Goal: Browse casually: Explore the website without a specific task or goal

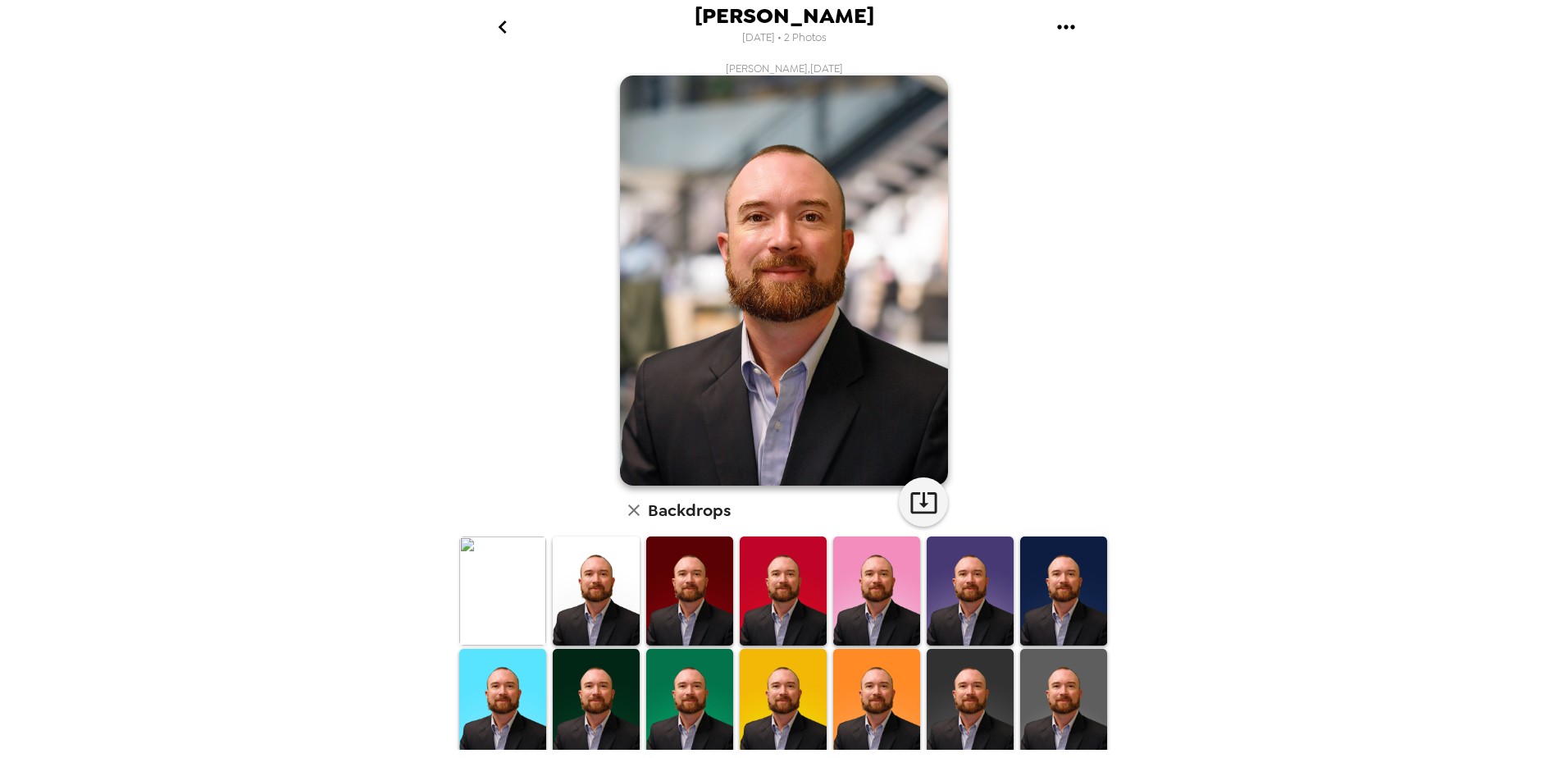
scroll to position [82, 0]
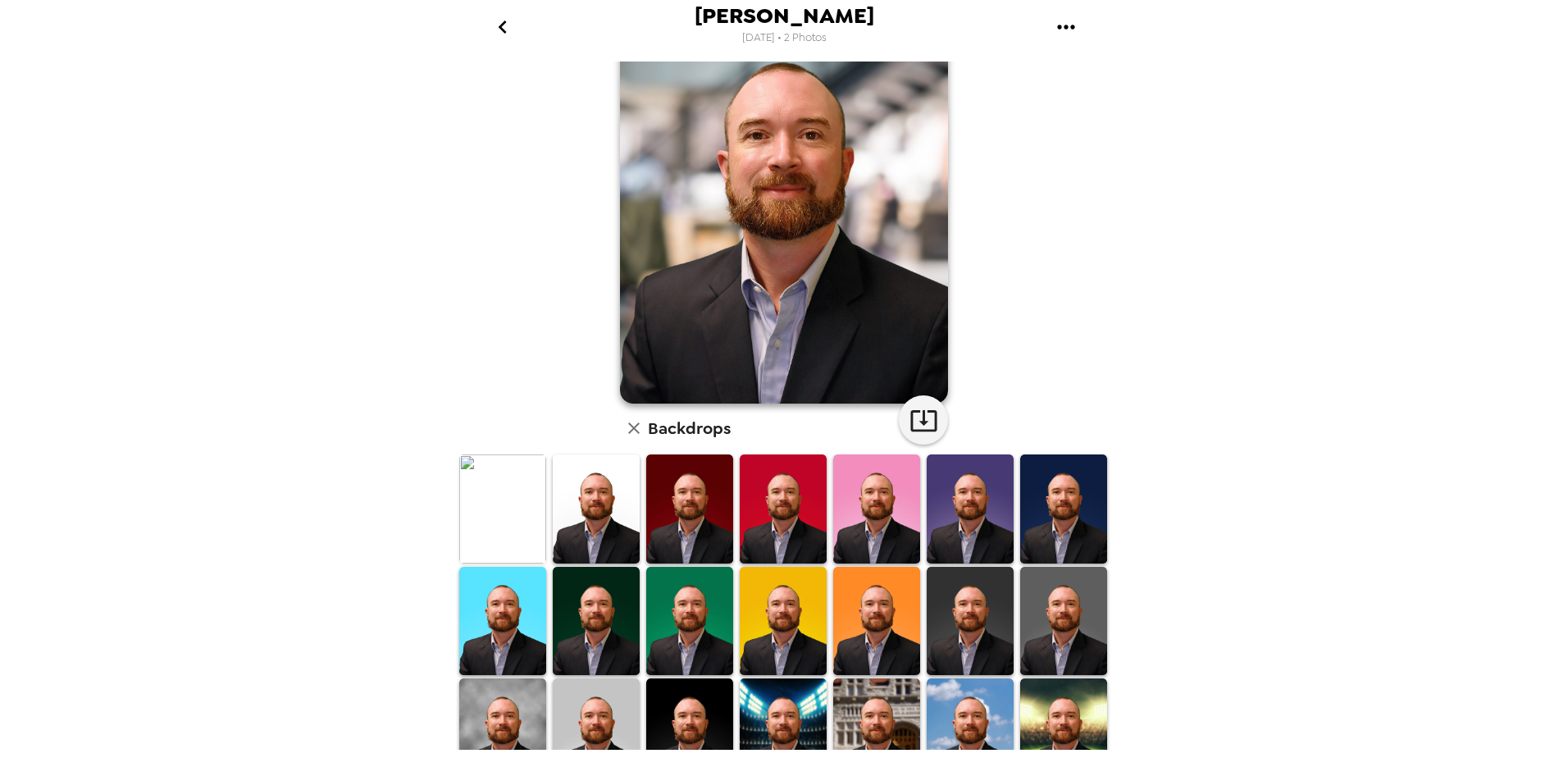
click at [530, 471] on img at bounding box center [502, 509] width 87 height 109
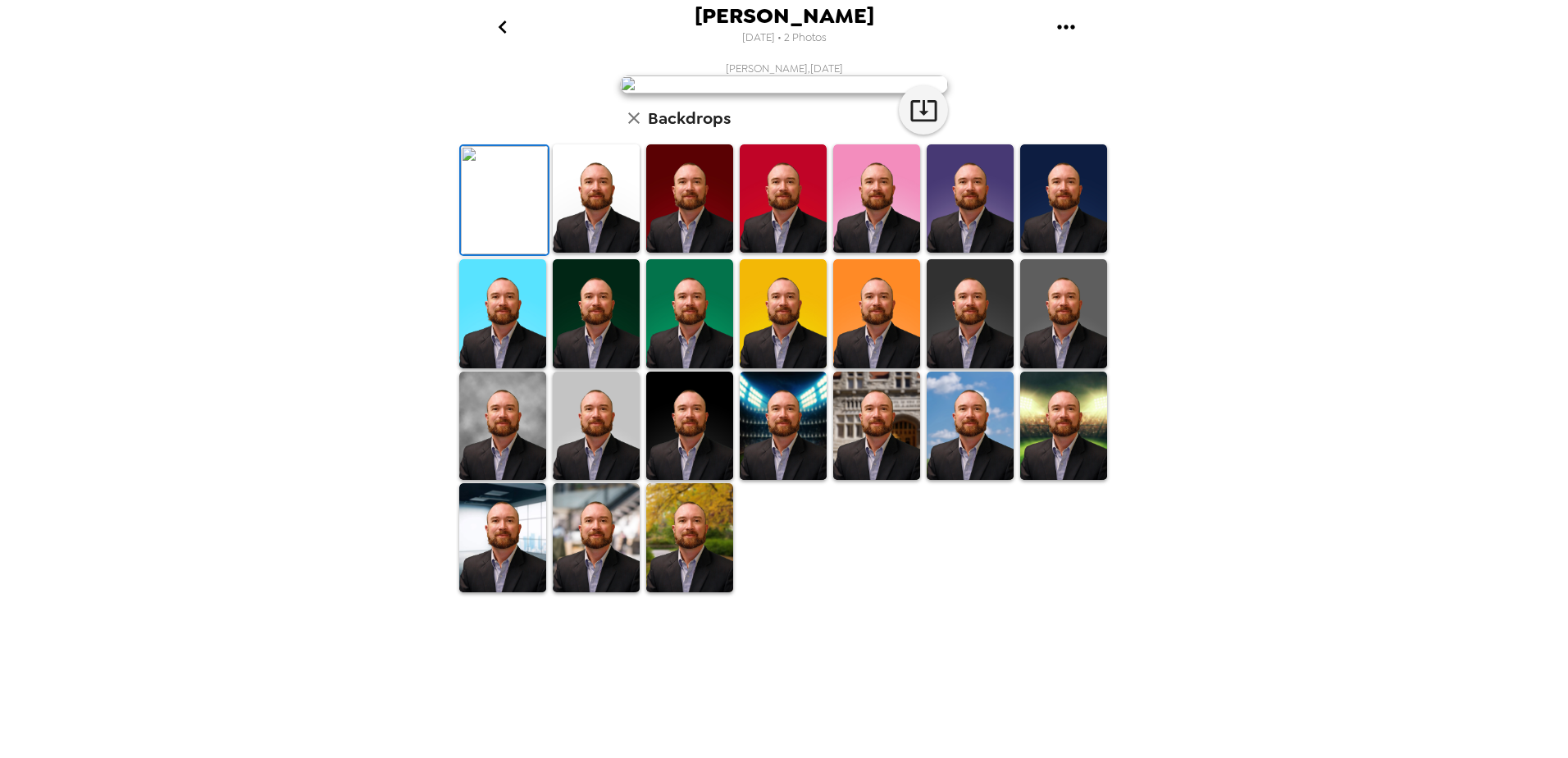
click at [614, 253] on img at bounding box center [596, 198] width 87 height 109
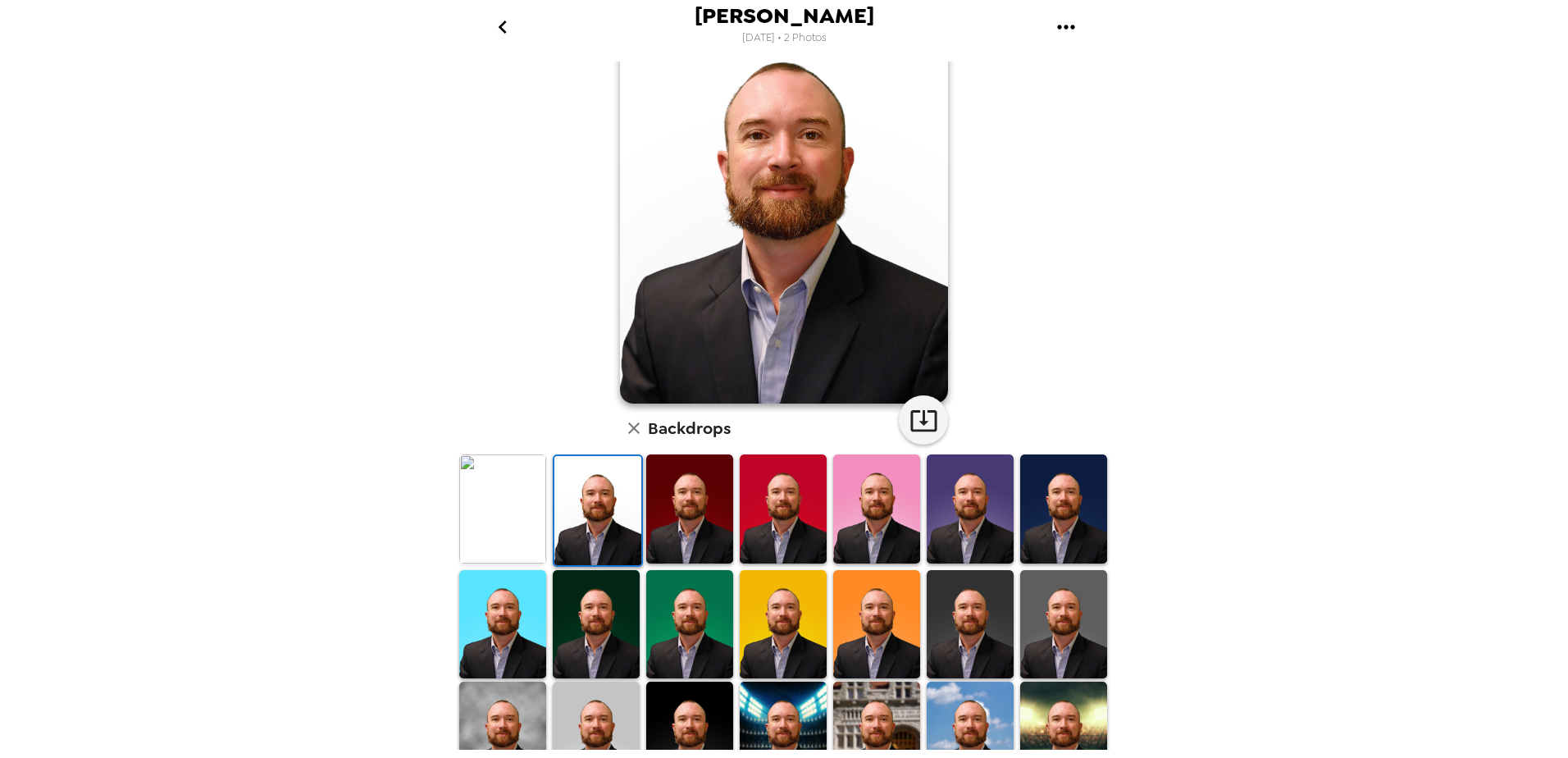
click at [527, 496] on img at bounding box center [502, 509] width 87 height 109
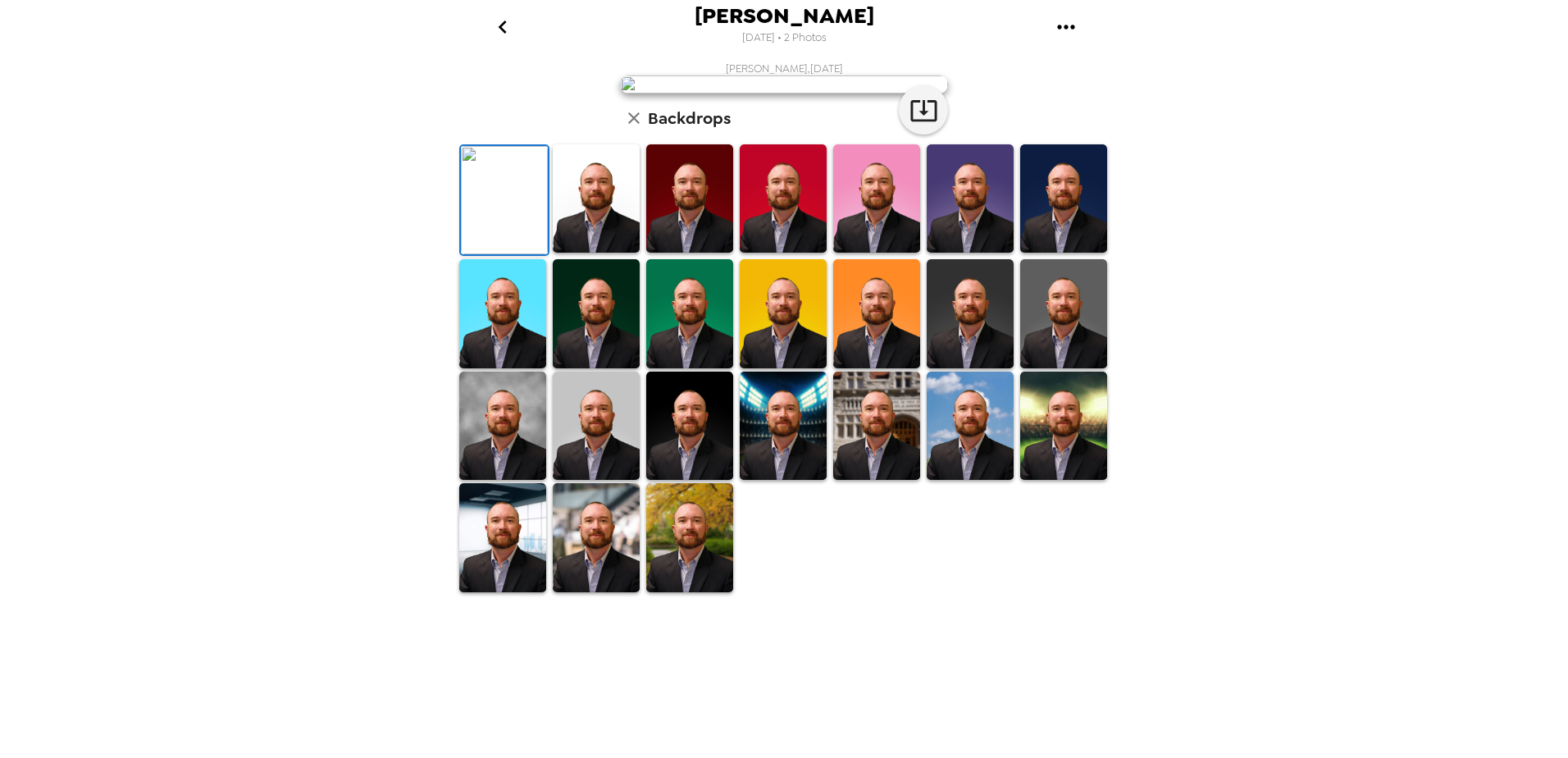
click at [663, 253] on img at bounding box center [689, 198] width 87 height 109
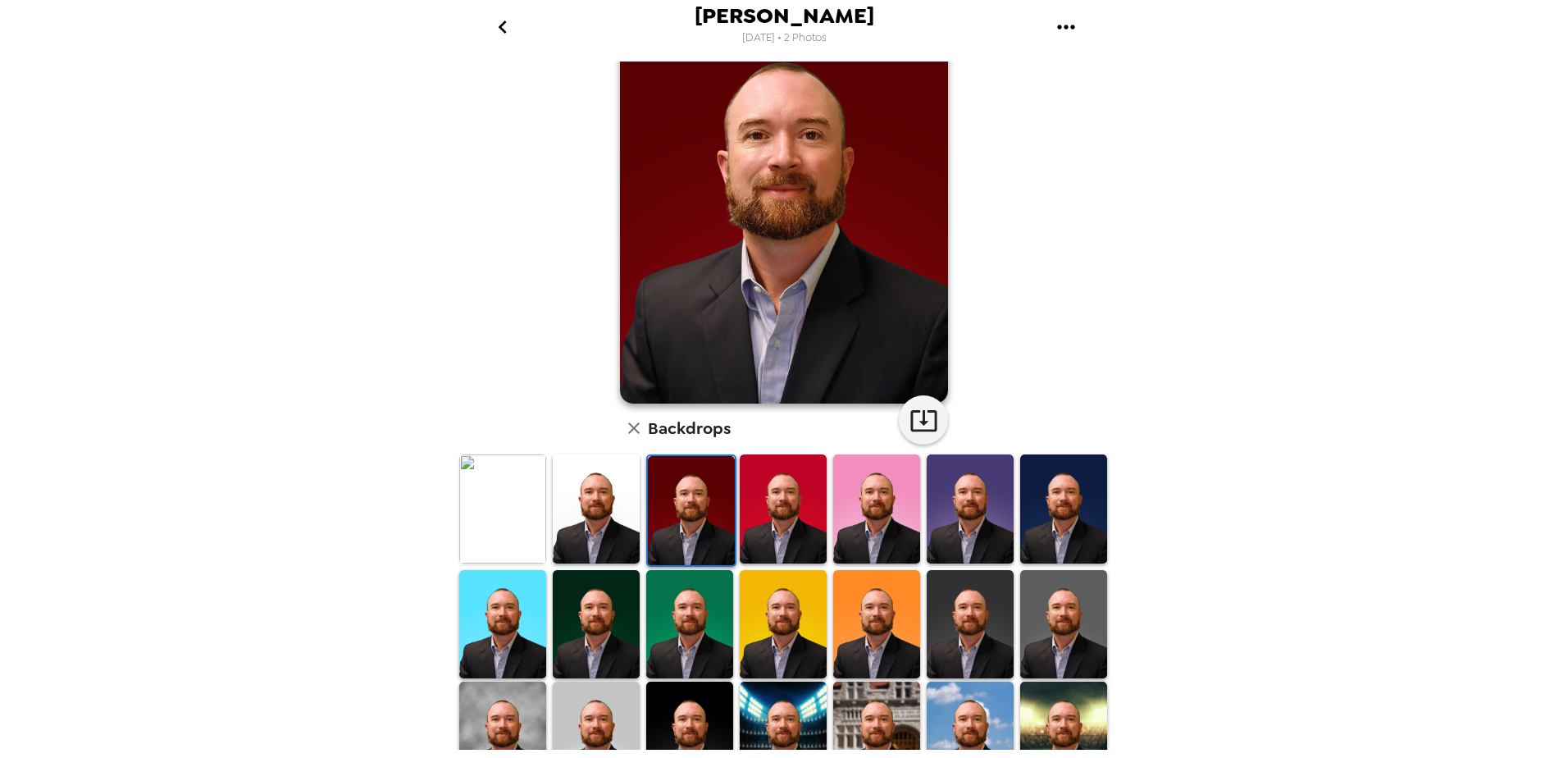
click at [522, 490] on img at bounding box center [502, 509] width 87 height 109
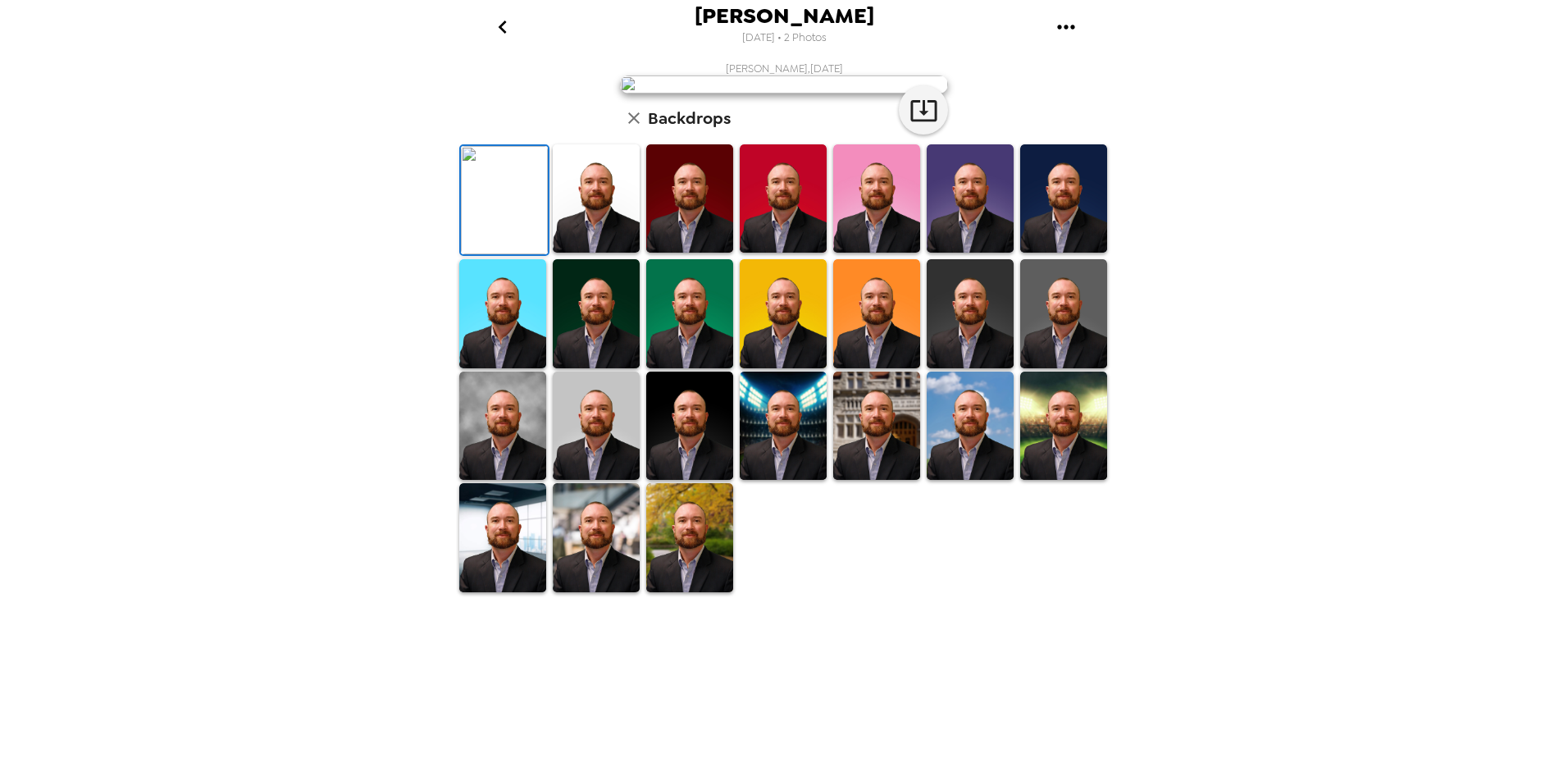
click at [613, 253] on img at bounding box center [596, 198] width 87 height 109
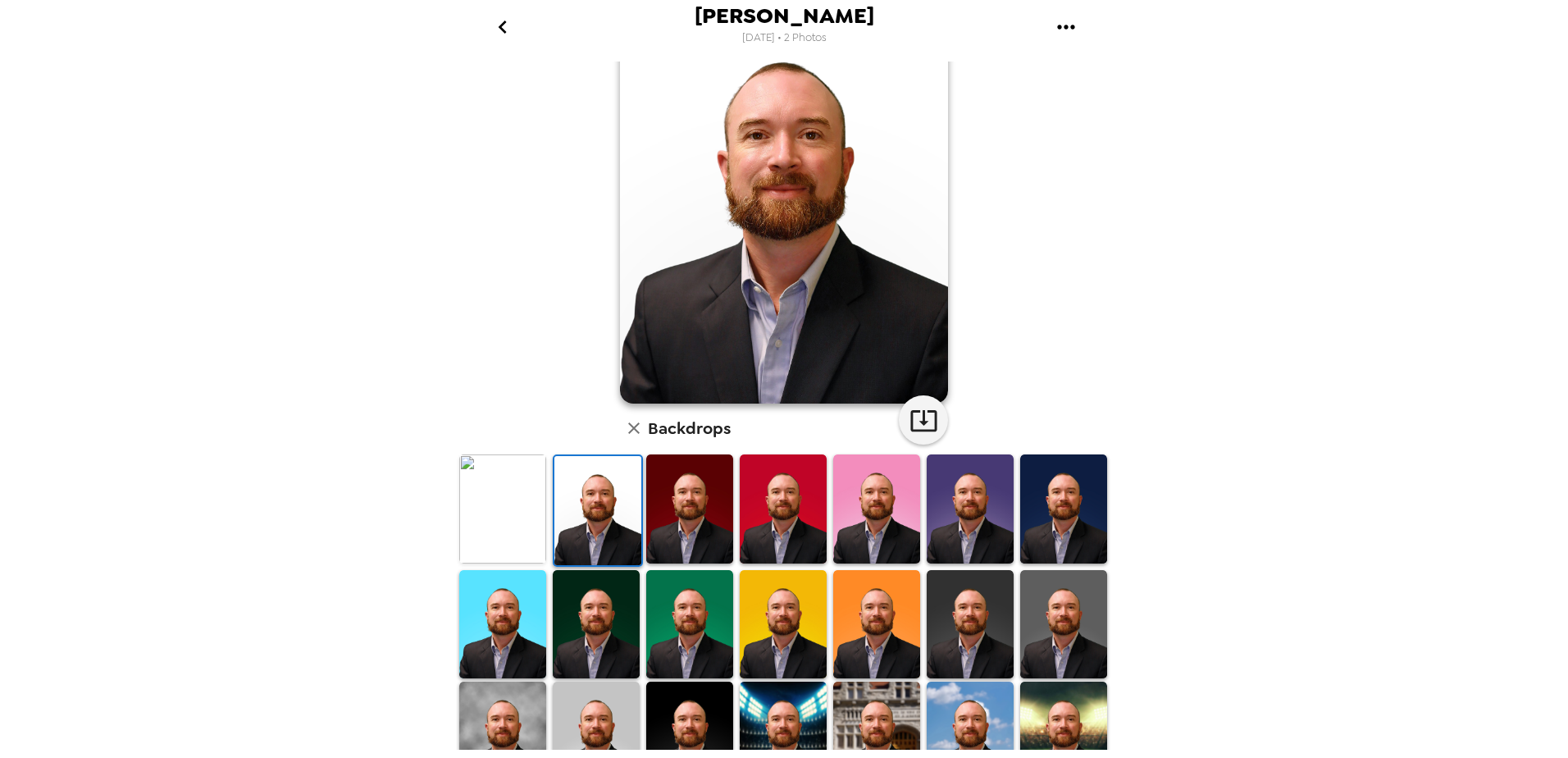
click at [688, 524] on img at bounding box center [689, 509] width 87 height 109
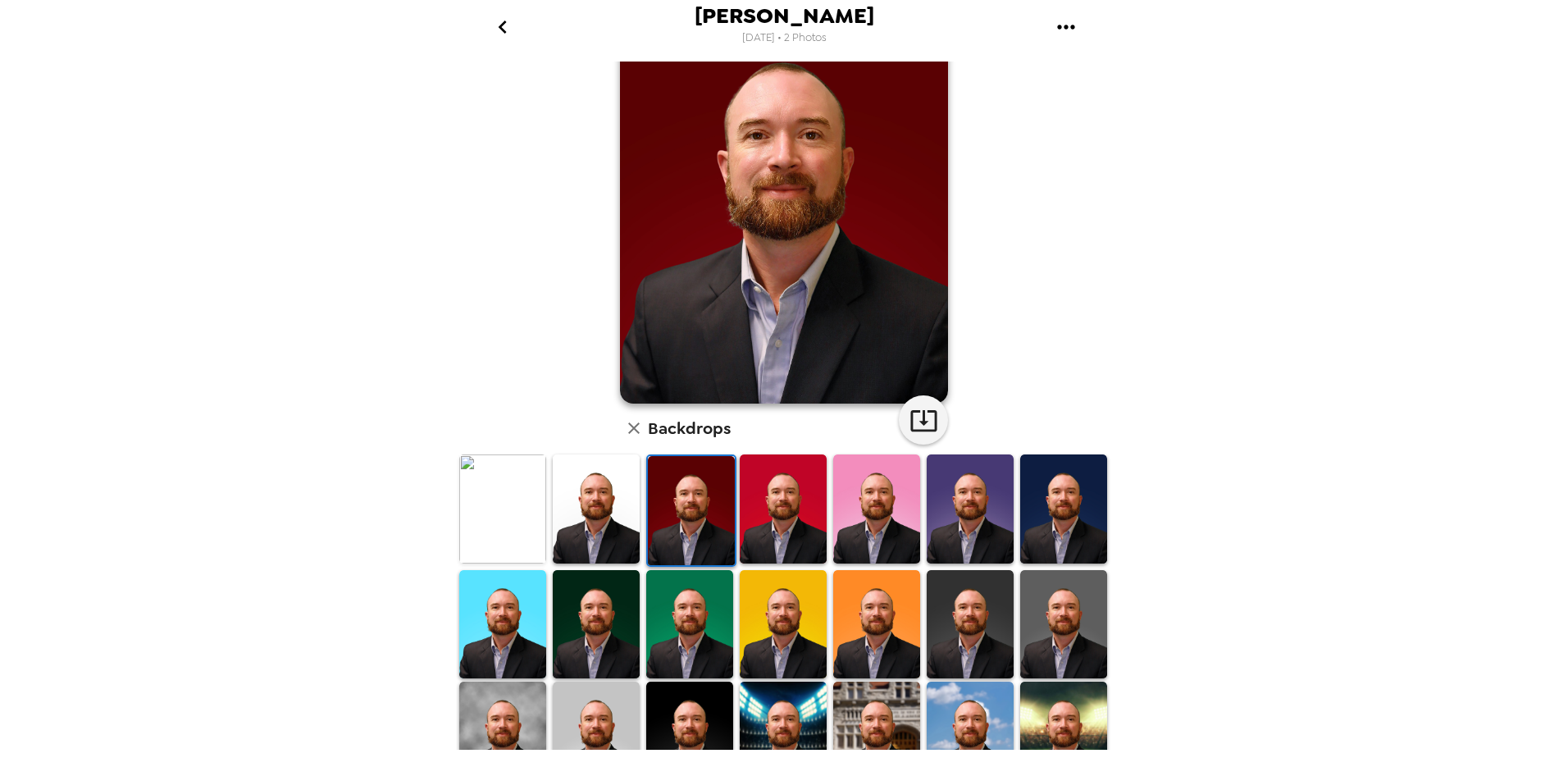
click at [767, 523] on img at bounding box center [783, 509] width 87 height 109
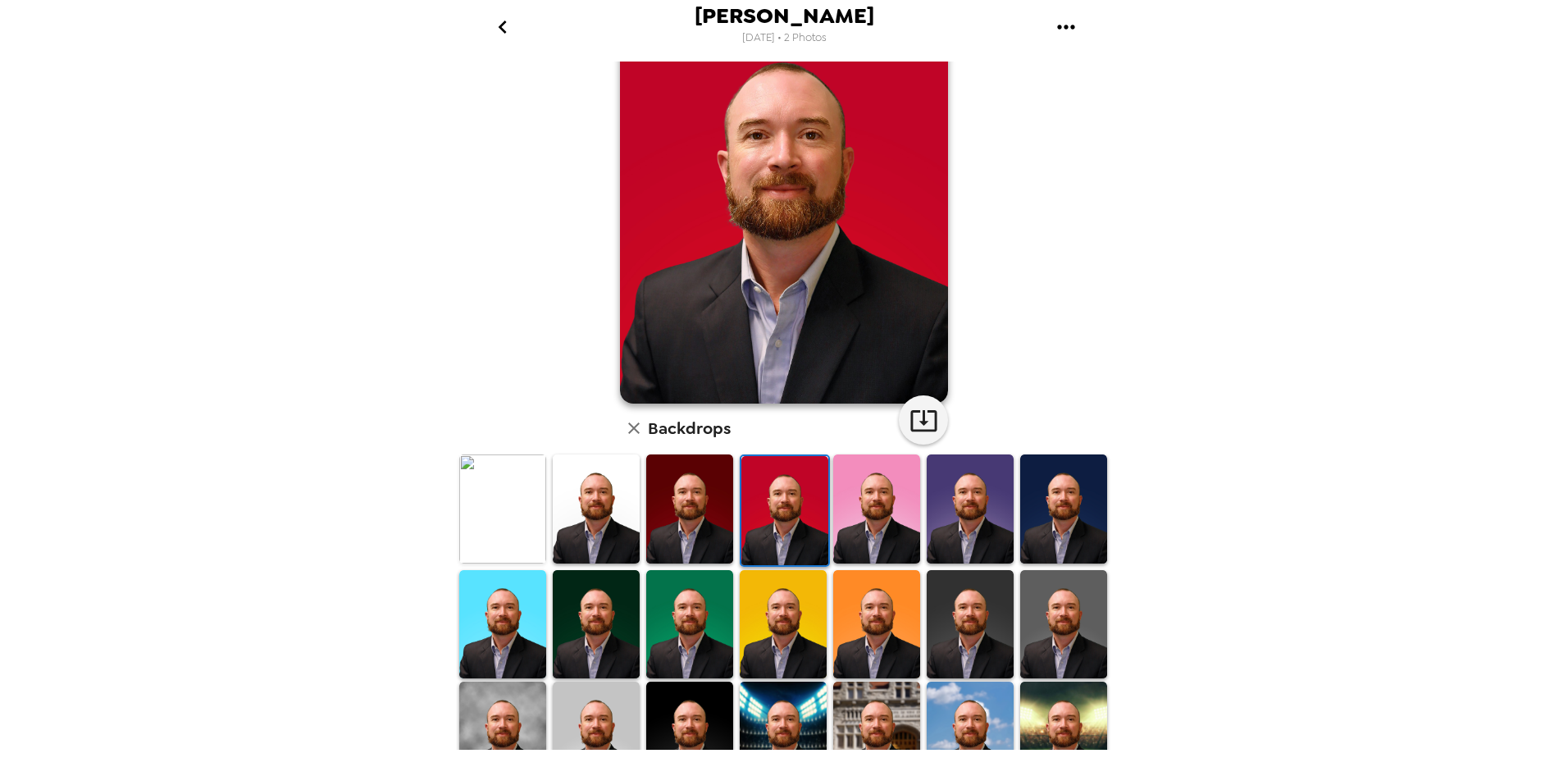
click at [898, 529] on img at bounding box center [876, 509] width 87 height 109
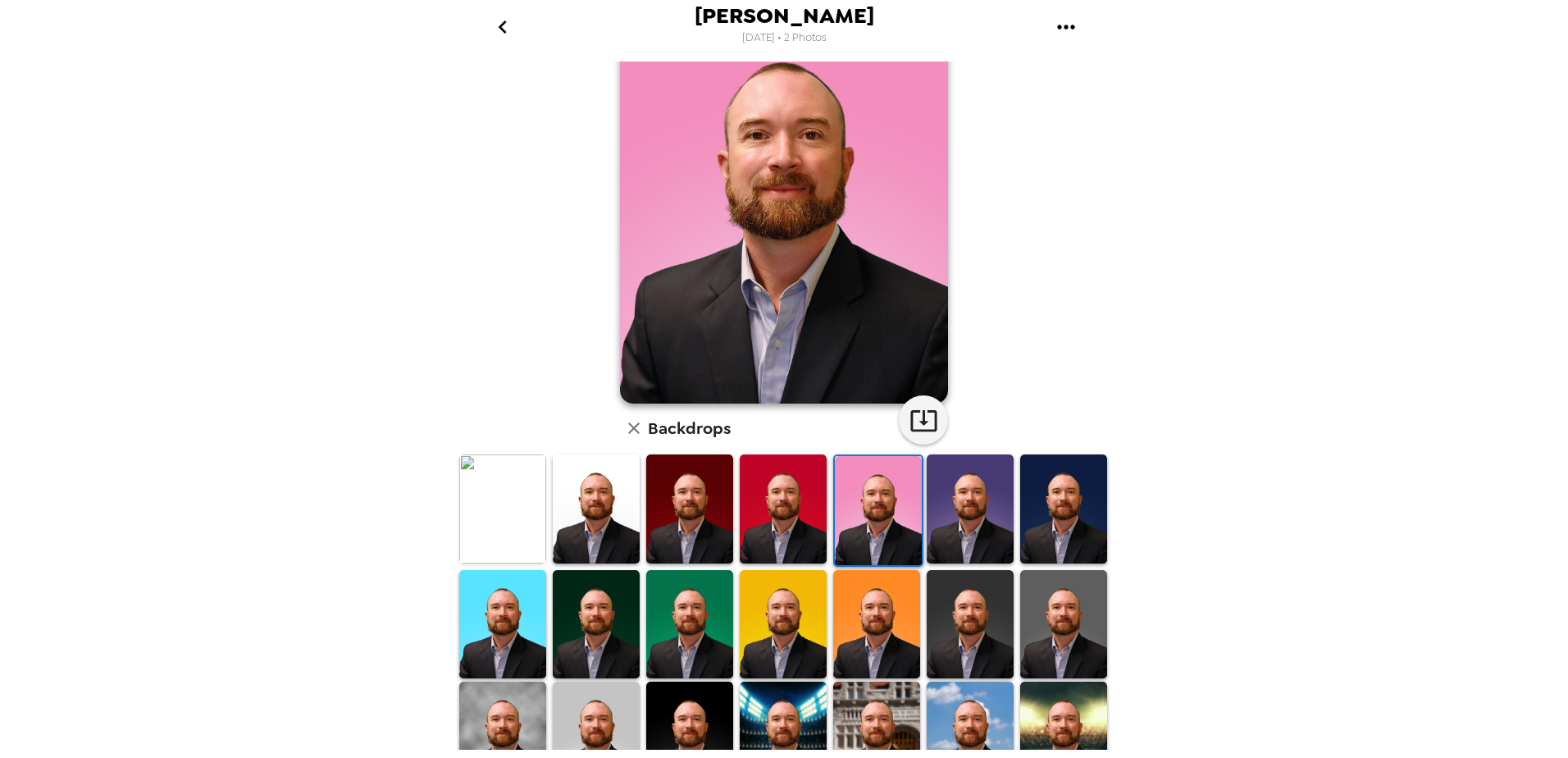
click at [971, 528] on img at bounding box center [969, 509] width 87 height 109
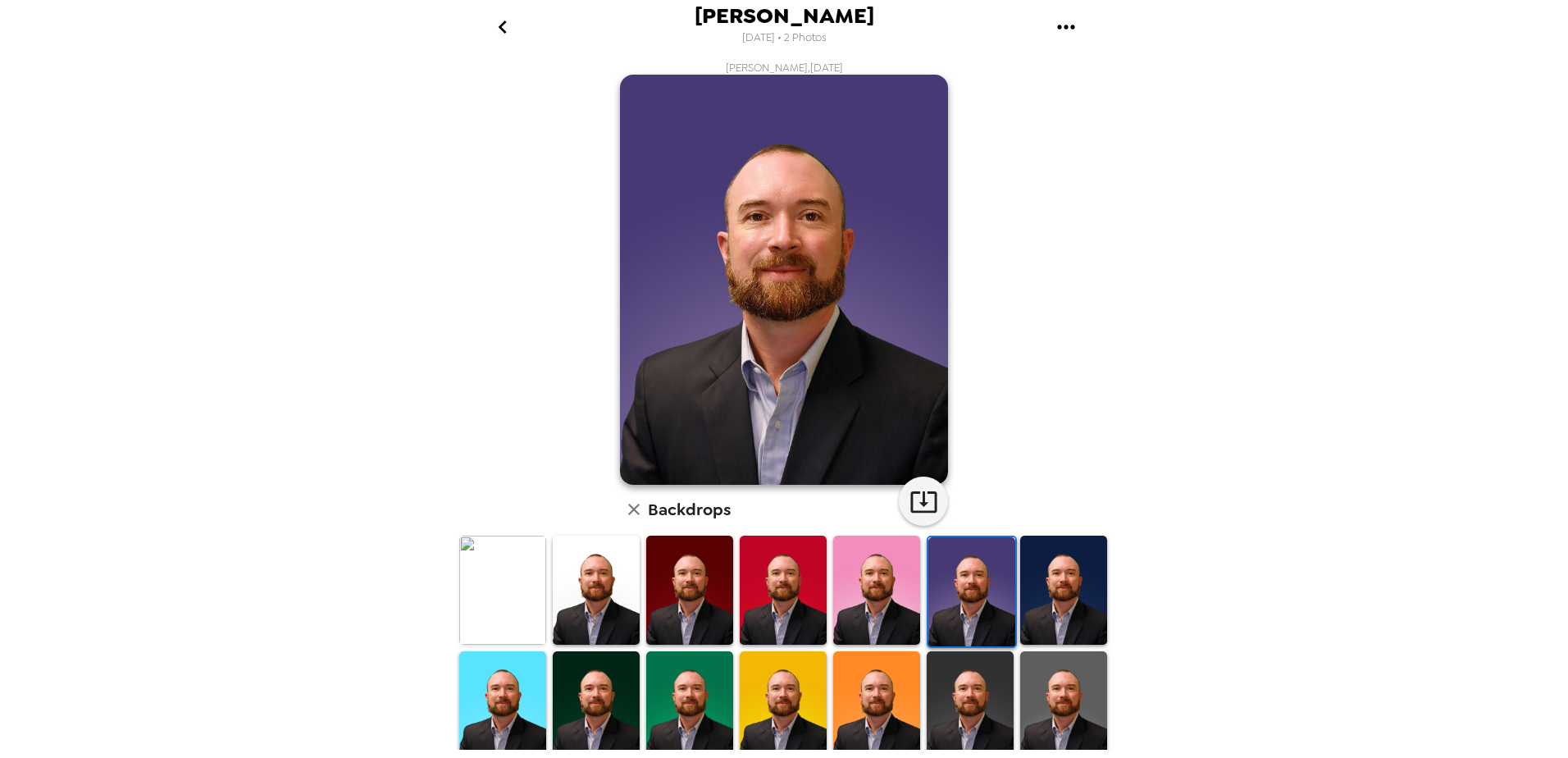
scroll to position [0, 0]
click at [1030, 603] on img at bounding box center [1063, 591] width 87 height 109
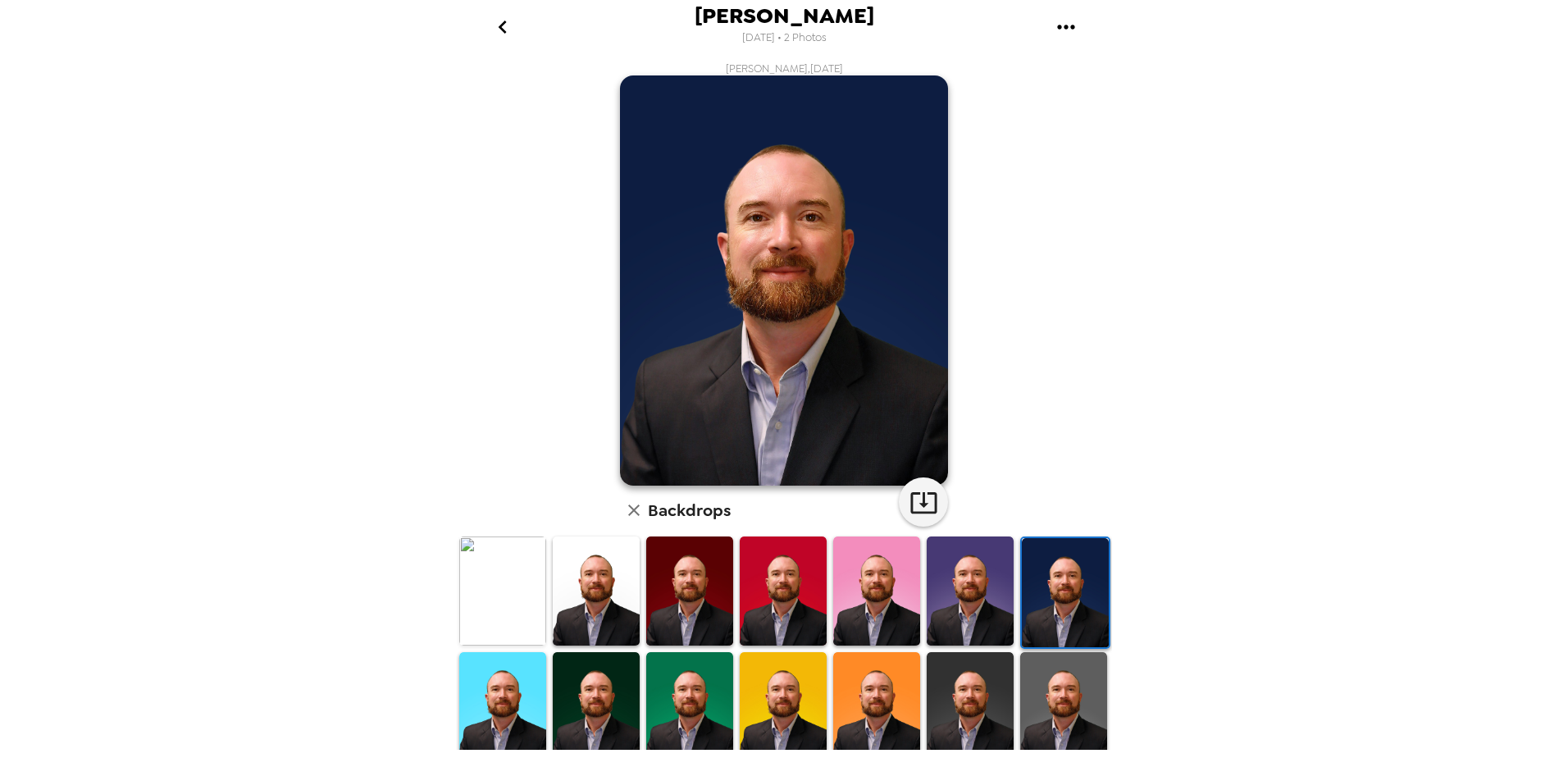
click at [482, 692] on img at bounding box center [502, 706] width 87 height 109
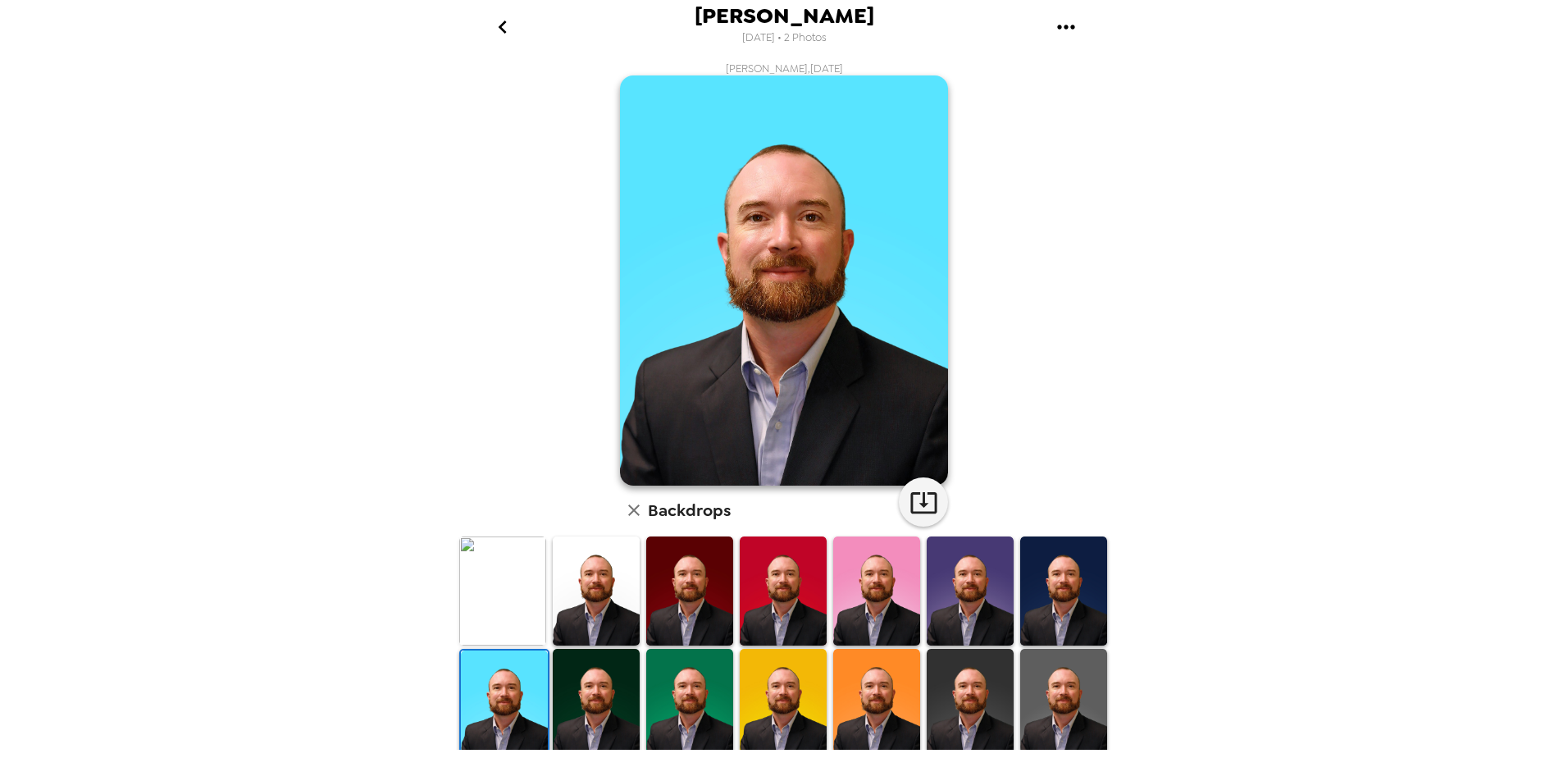
click at [594, 698] on img at bounding box center [596, 703] width 87 height 109
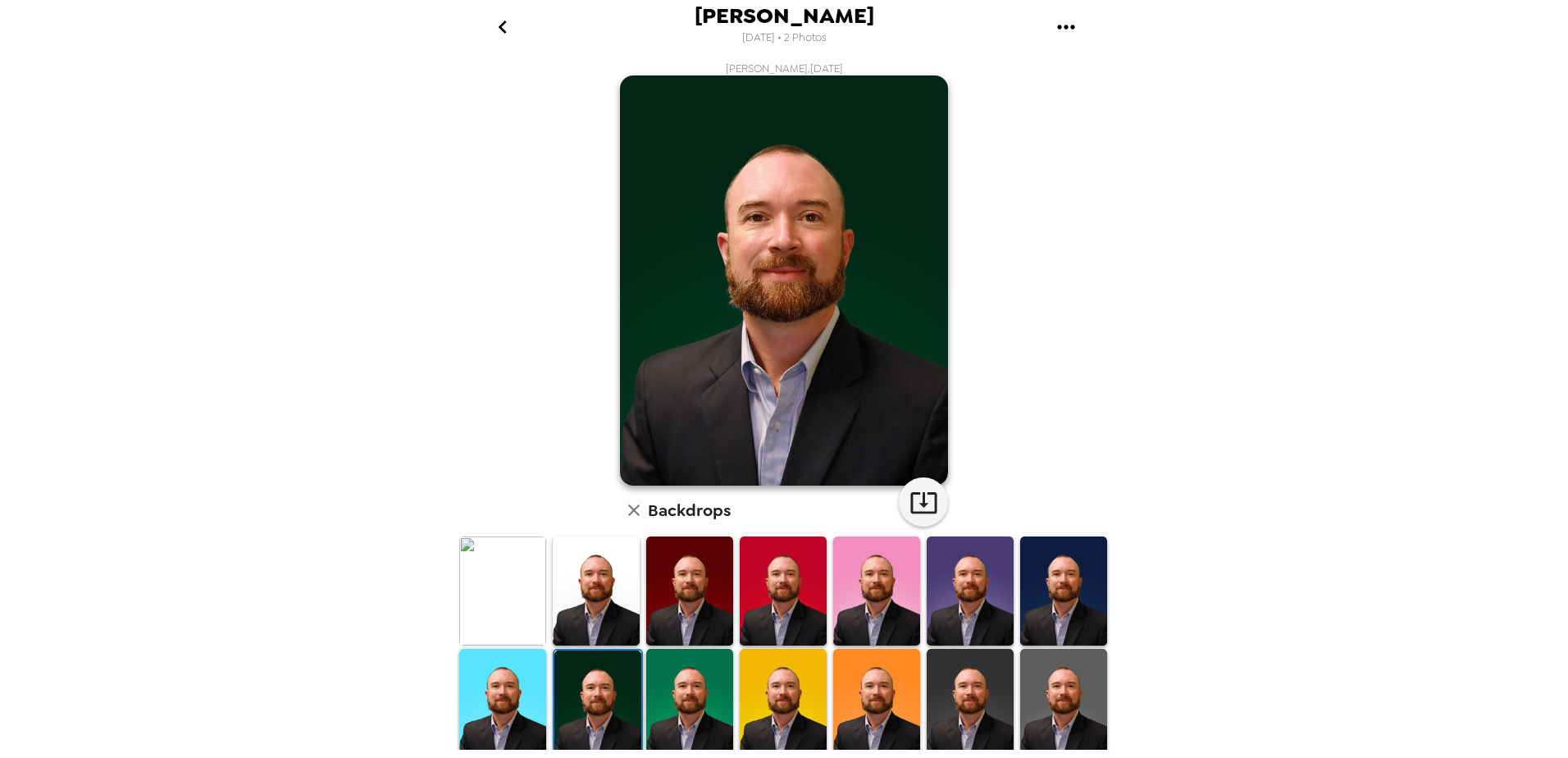
click at [716, 700] on img at bounding box center [689, 703] width 87 height 109
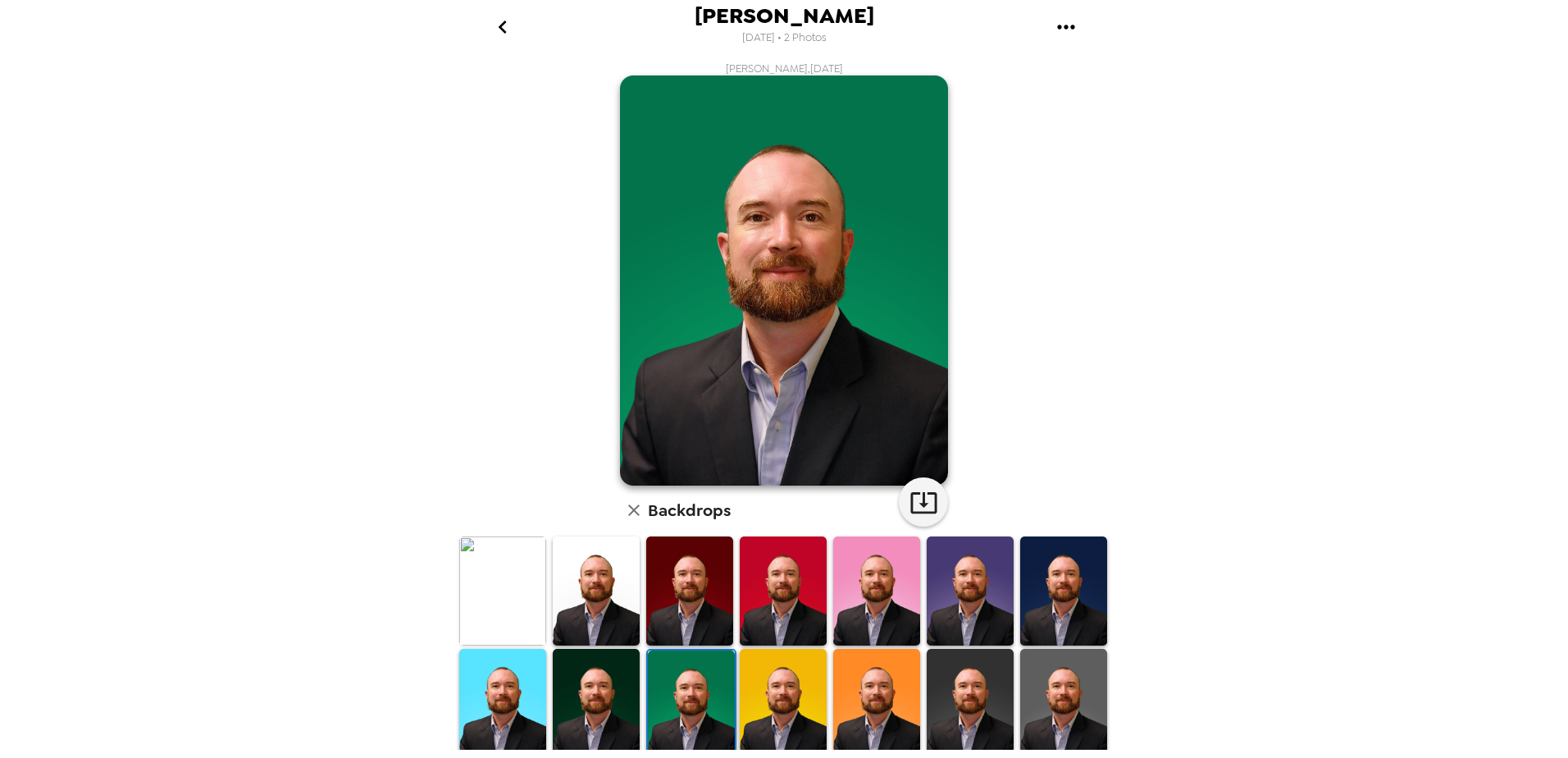
click at [596, 684] on img at bounding box center [596, 703] width 87 height 109
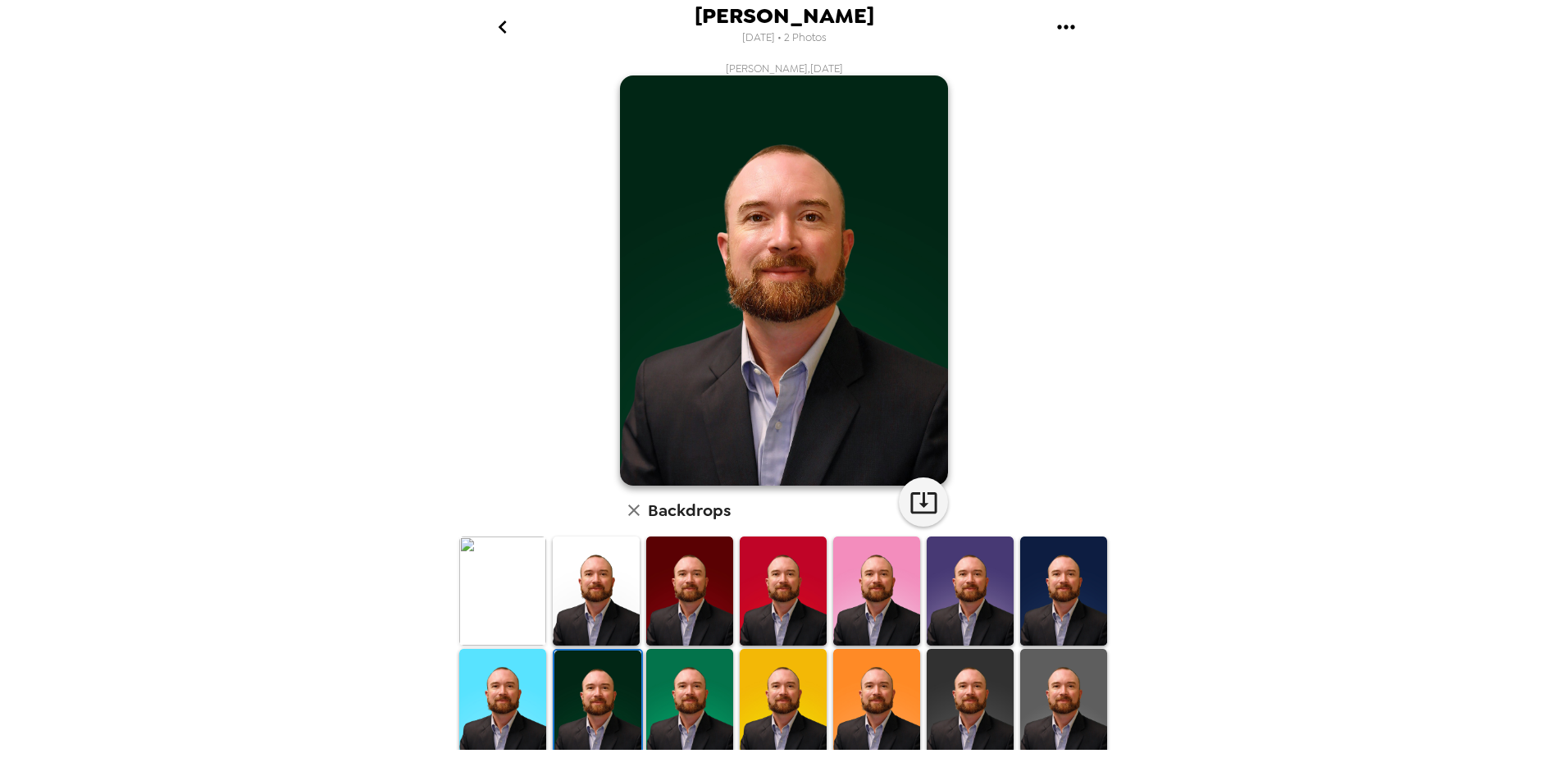
click at [785, 701] on img at bounding box center [783, 703] width 87 height 109
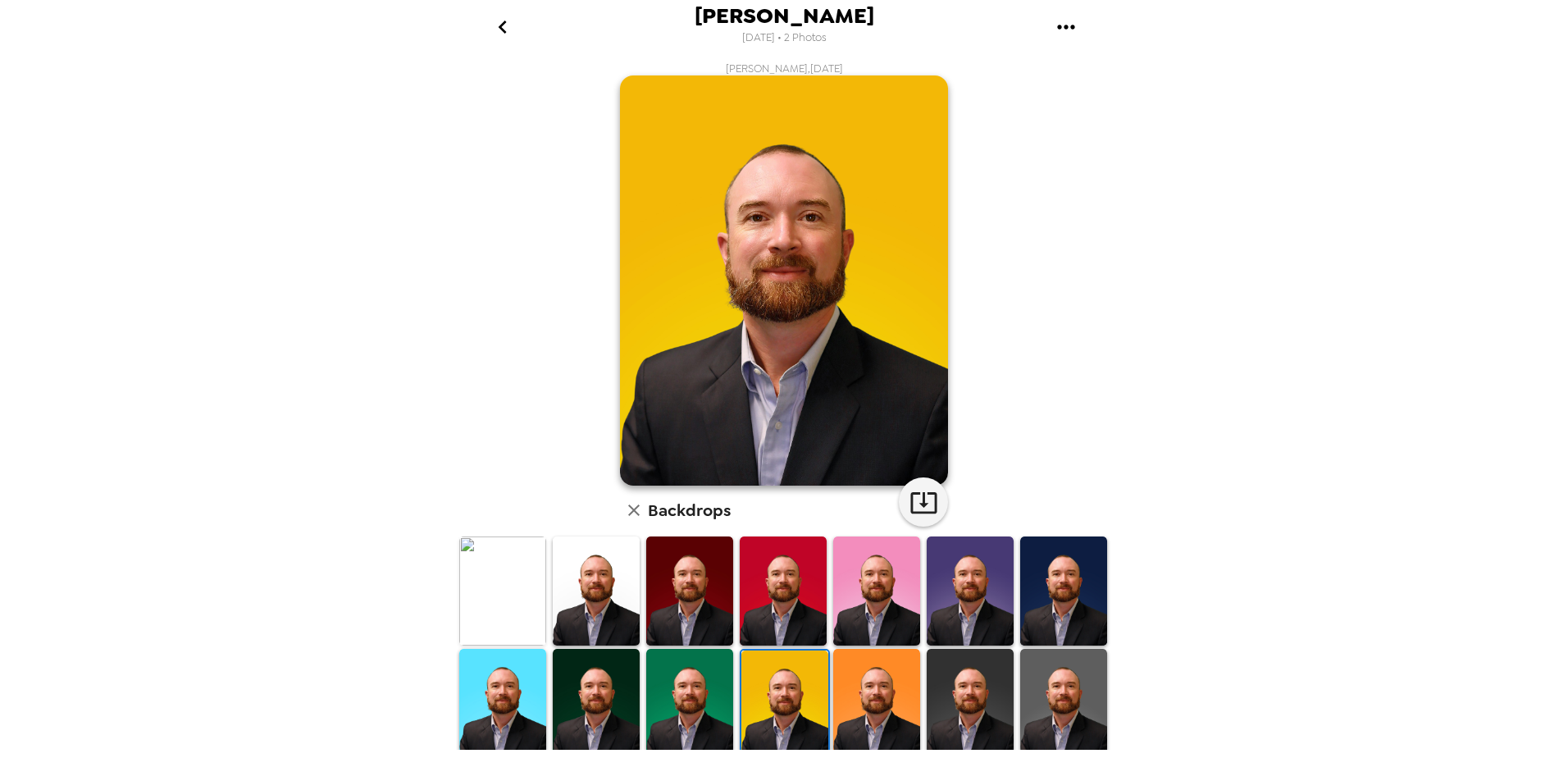
click at [889, 697] on img at bounding box center [876, 703] width 87 height 109
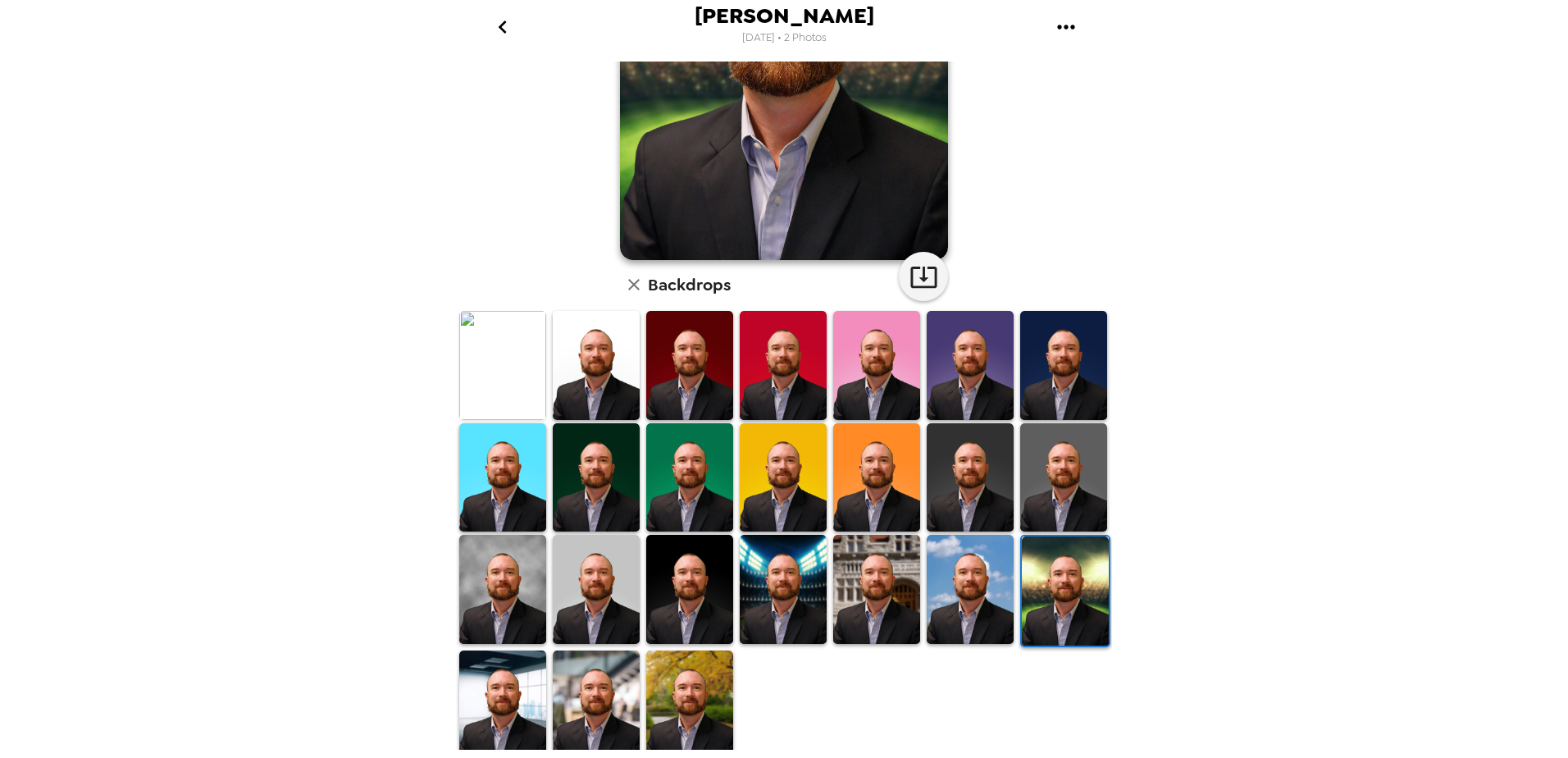
scroll to position [227, 0]
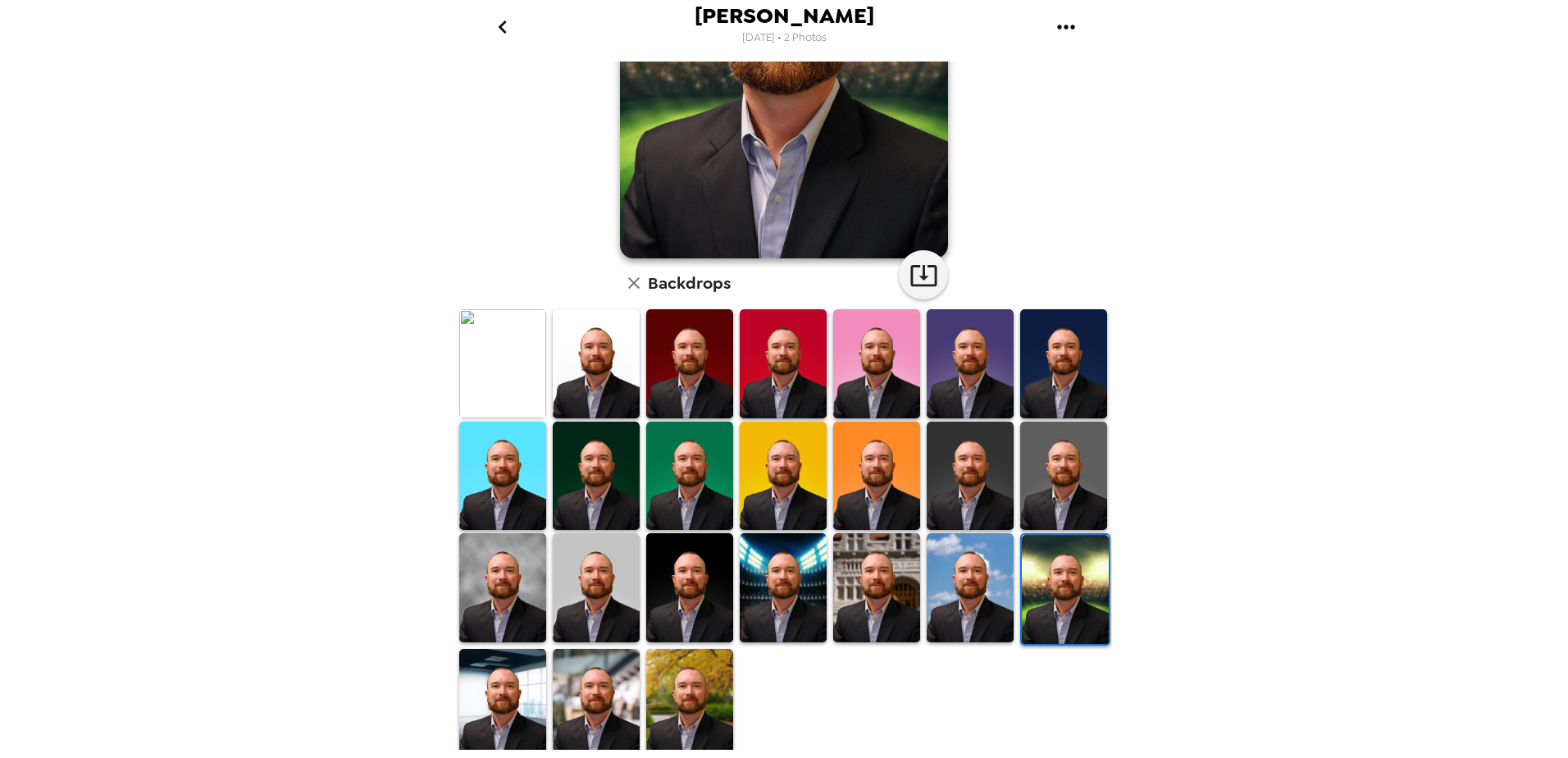
click at [493, 693] on img at bounding box center [502, 703] width 87 height 109
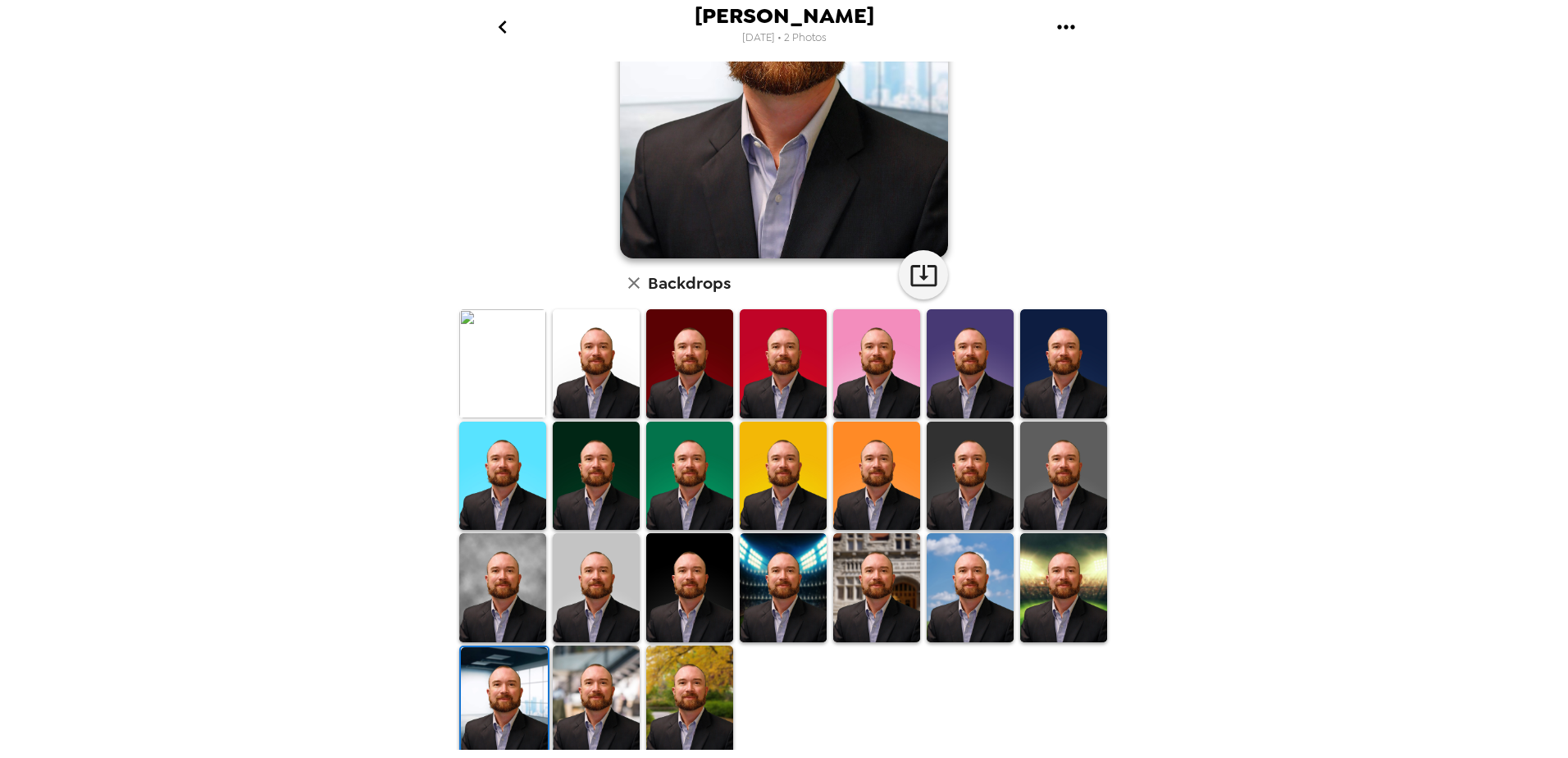
click at [628, 659] on img at bounding box center [596, 699] width 87 height 109
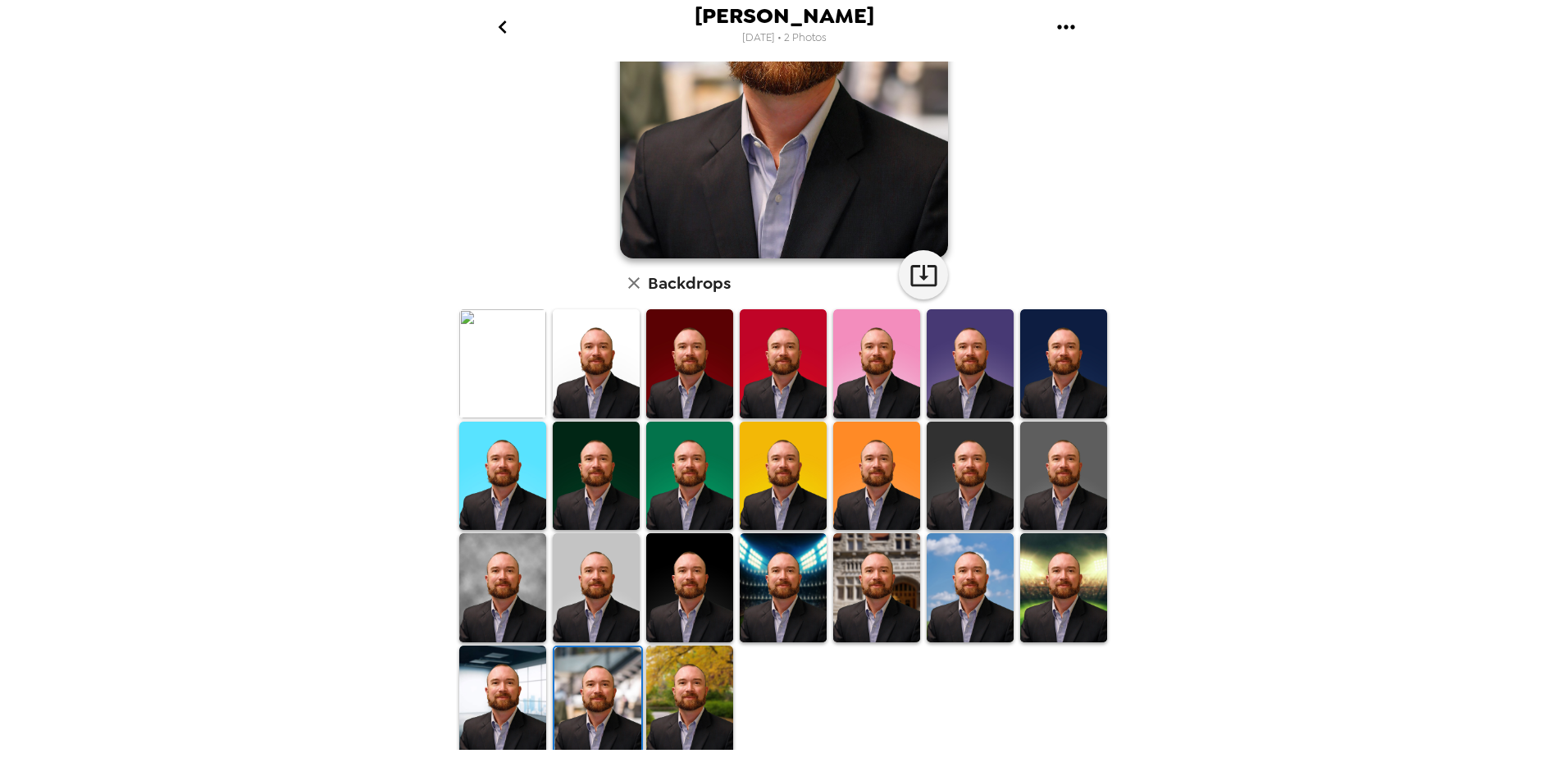
click at [659, 699] on img at bounding box center [689, 699] width 87 height 109
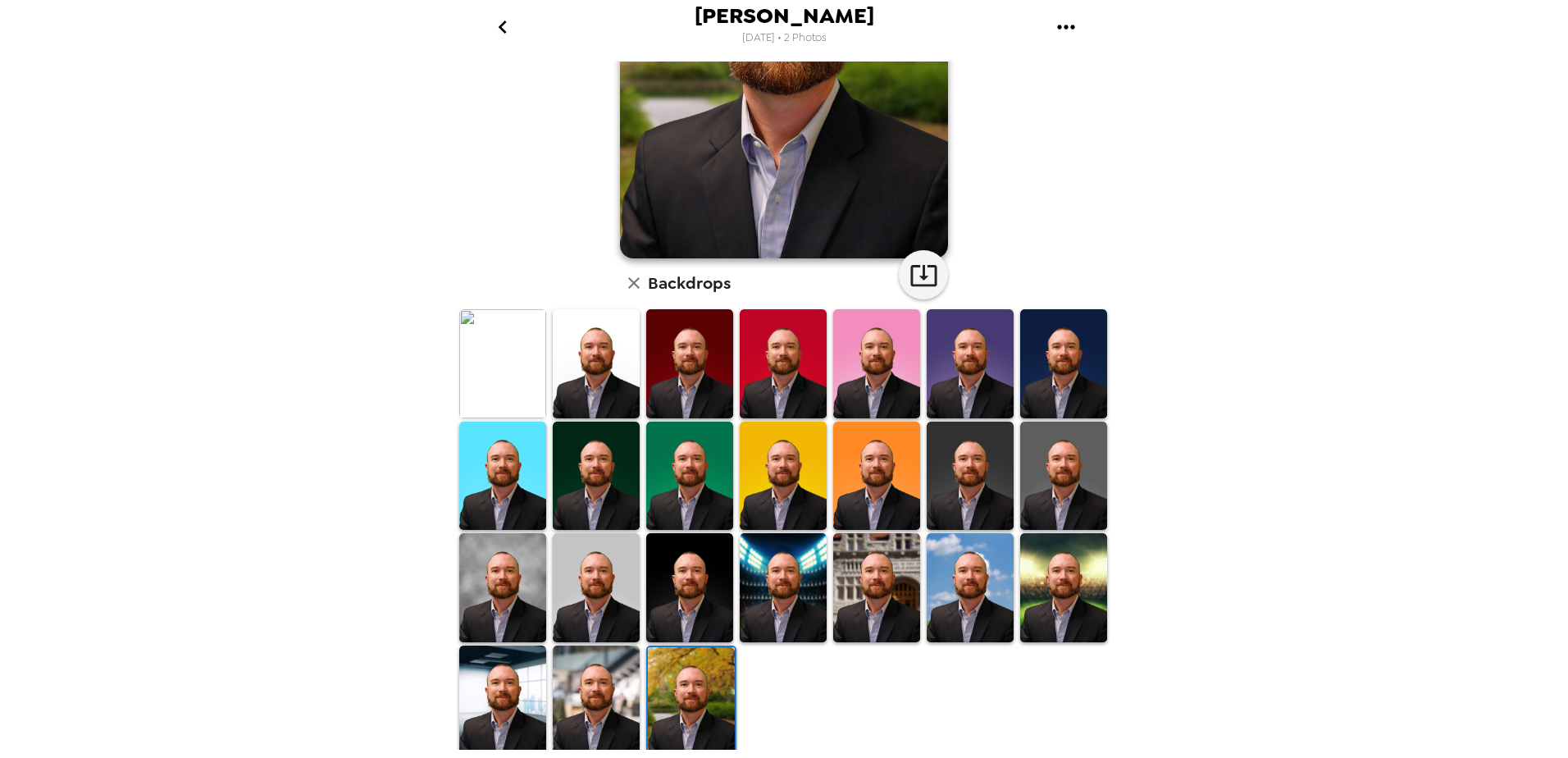
click at [490, 708] on img at bounding box center [502, 699] width 87 height 109
